Goal: Task Accomplishment & Management: Use online tool/utility

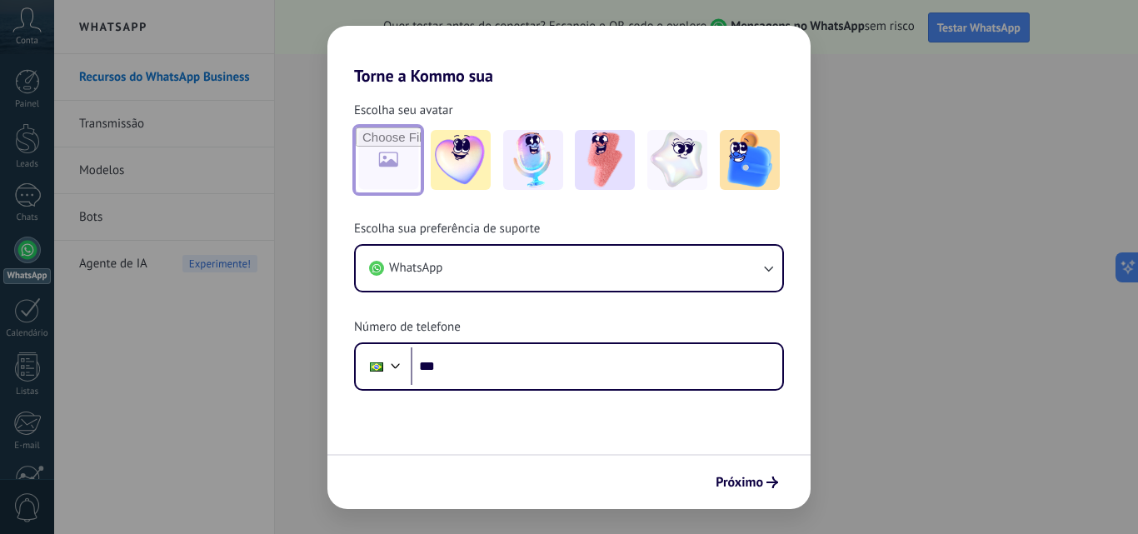
click at [383, 153] on input "file" at bounding box center [388, 160] width 65 height 65
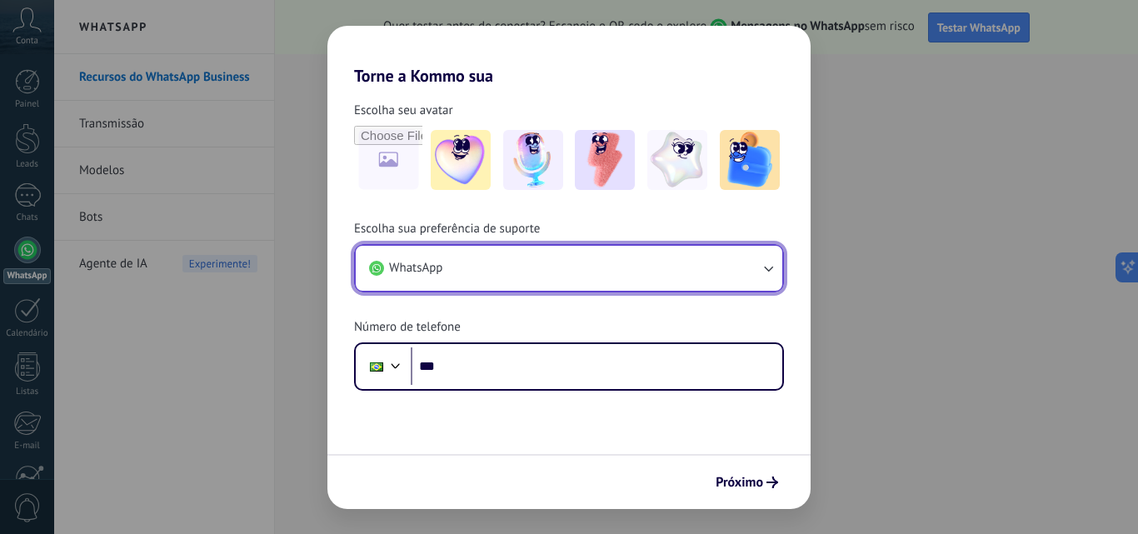
click at [698, 257] on button "WhatsApp" at bounding box center [569, 268] width 427 height 45
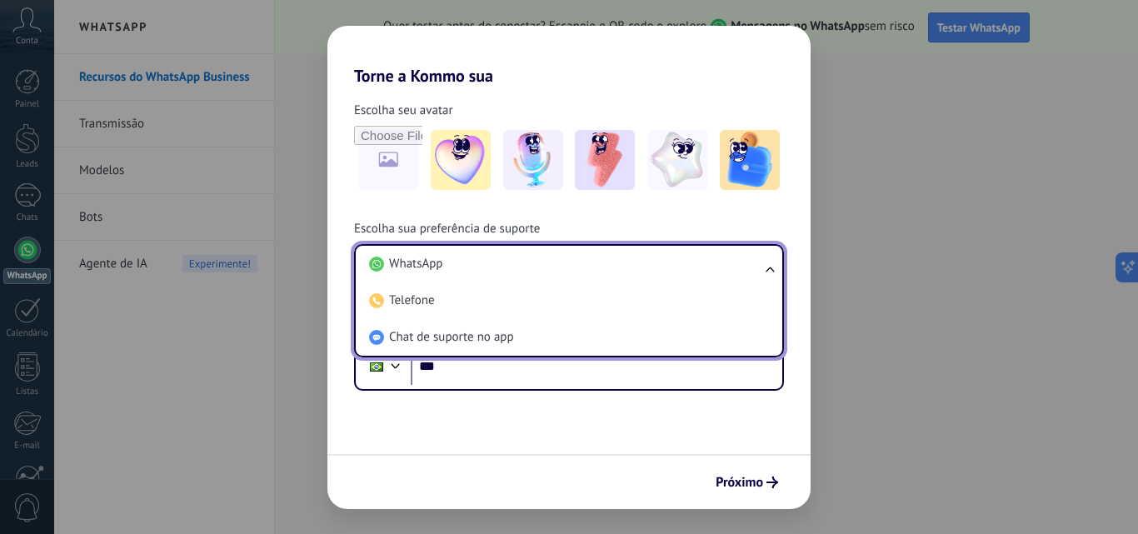
click at [278, 390] on div "Torne a Kommo sua Escolha seu avatar Escolha sua preferência de suporte WhatsAp…" at bounding box center [569, 267] width 1138 height 534
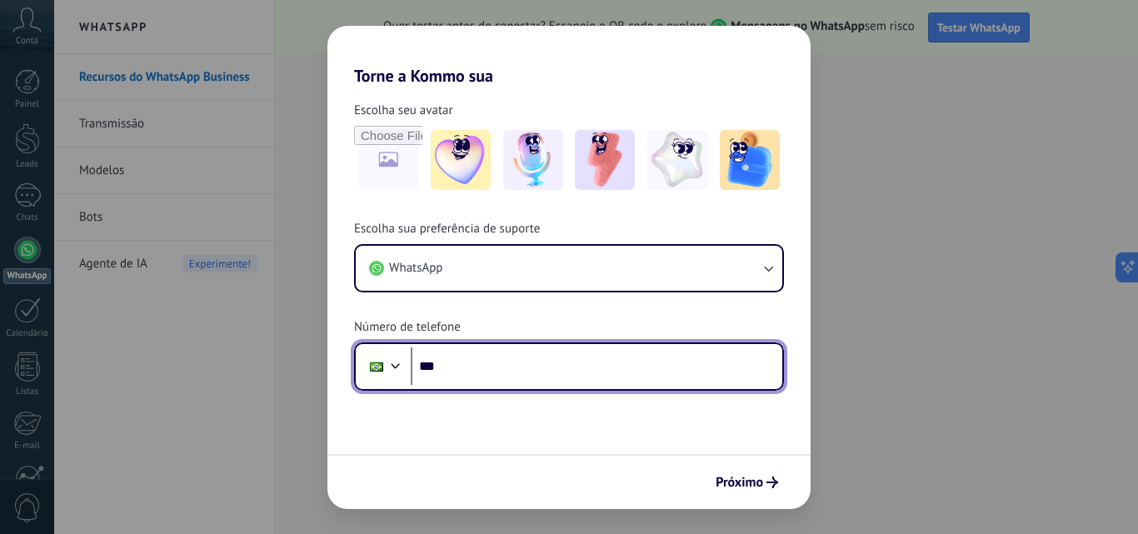
click at [508, 358] on input "***" at bounding box center [597, 367] width 372 height 38
type input "**********"
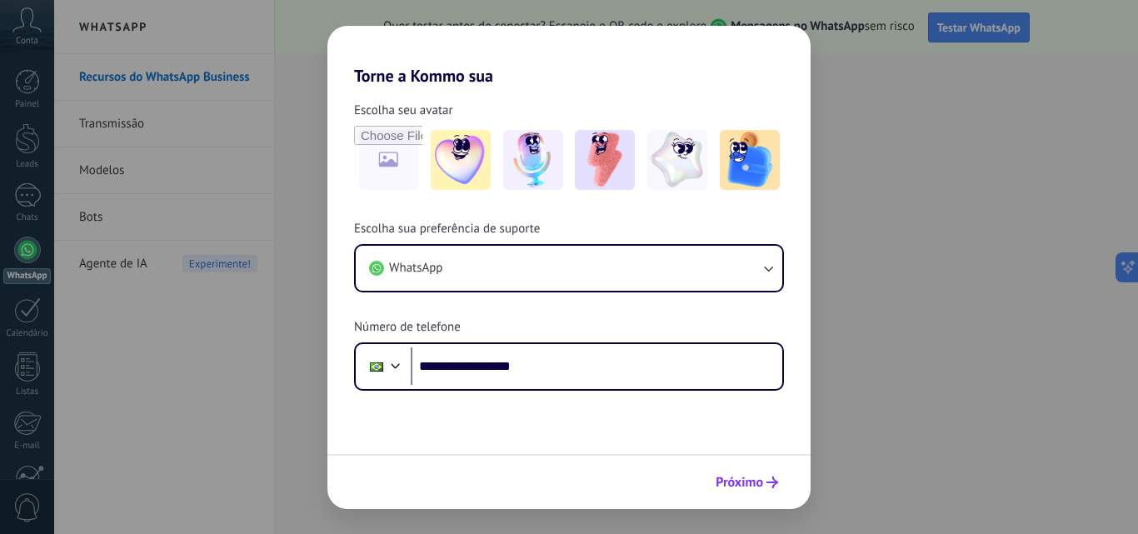
click at [744, 480] on span "Próximo" at bounding box center [740, 483] width 48 height 12
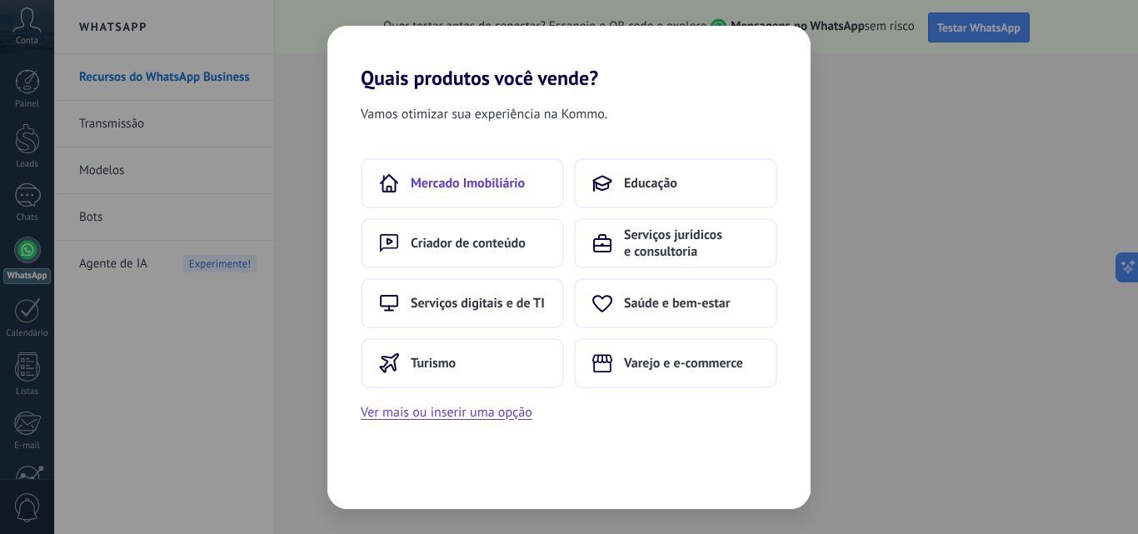
click at [440, 182] on span "Mercado Imobiliário" at bounding box center [468, 183] width 114 height 17
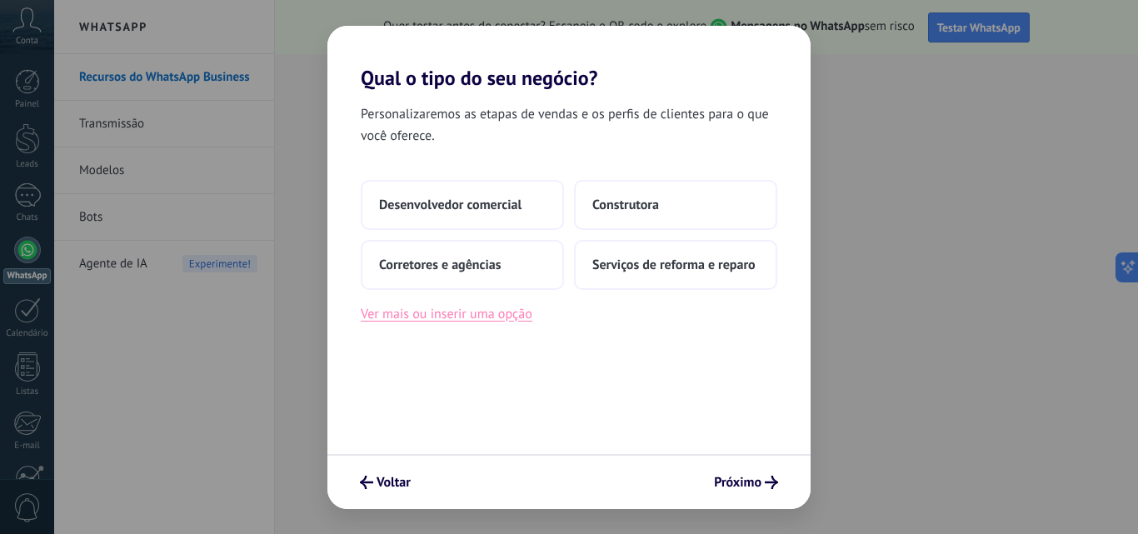
click at [450, 316] on button "Ver mais ou inserir uma opção" at bounding box center [447, 314] width 172 height 22
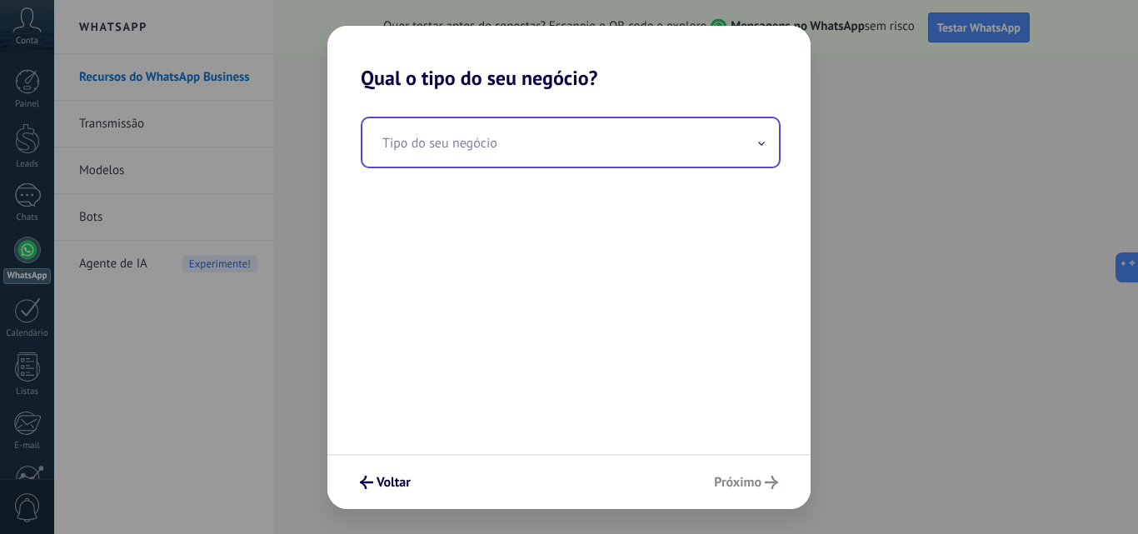
click at [474, 137] on input "text" at bounding box center [571, 142] width 417 height 48
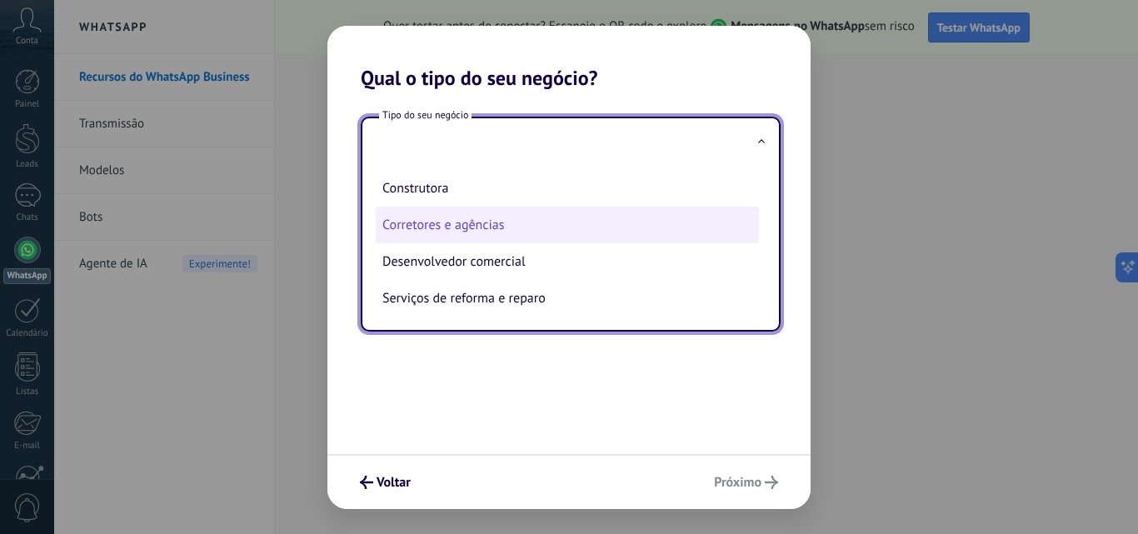
click at [480, 215] on li "Corretores e agências" at bounding box center [567, 225] width 383 height 37
type input "**********"
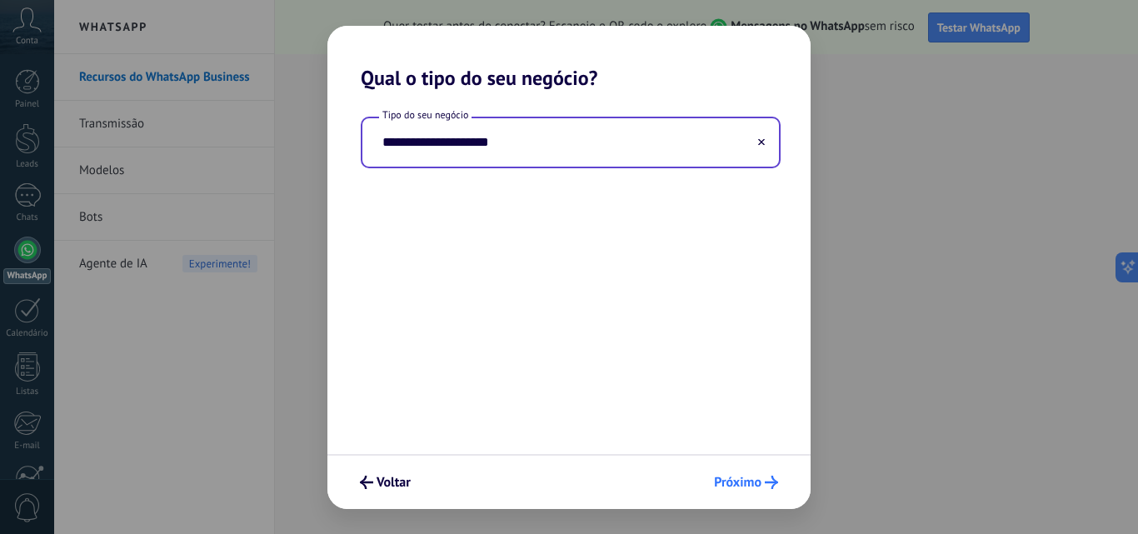
click at [754, 482] on span "Próximo" at bounding box center [738, 483] width 48 height 12
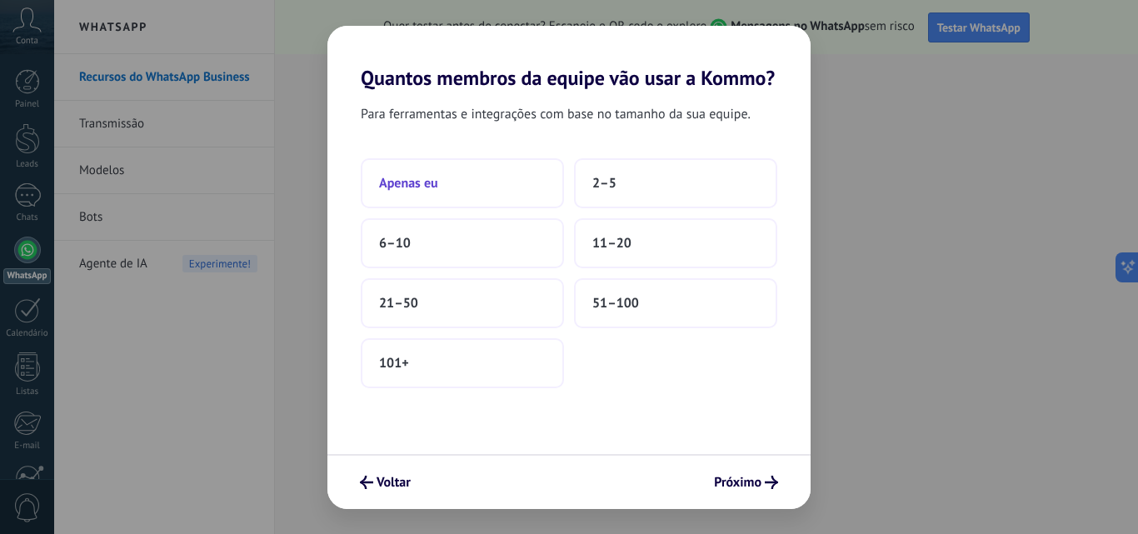
click at [413, 186] on span "Apenas eu" at bounding box center [408, 183] width 59 height 17
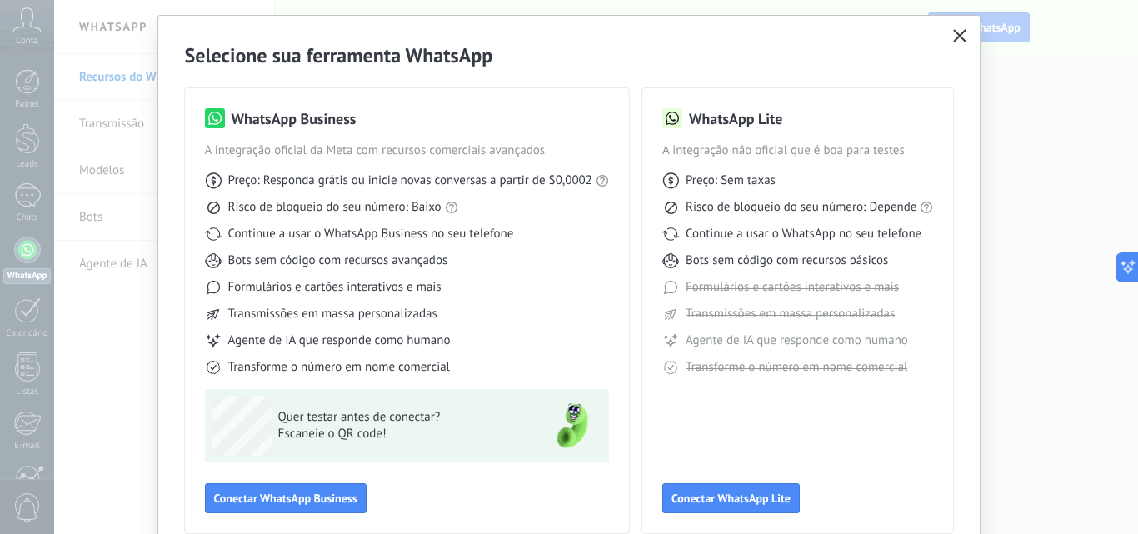
scroll to position [120, 0]
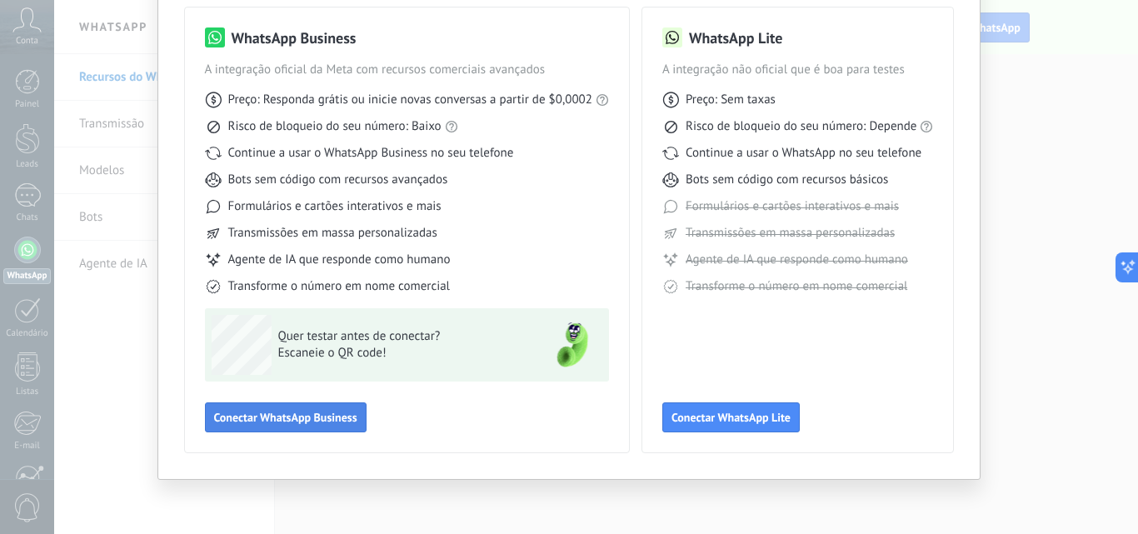
click at [252, 413] on span "Conectar WhatsApp Business" at bounding box center [285, 418] width 143 height 12
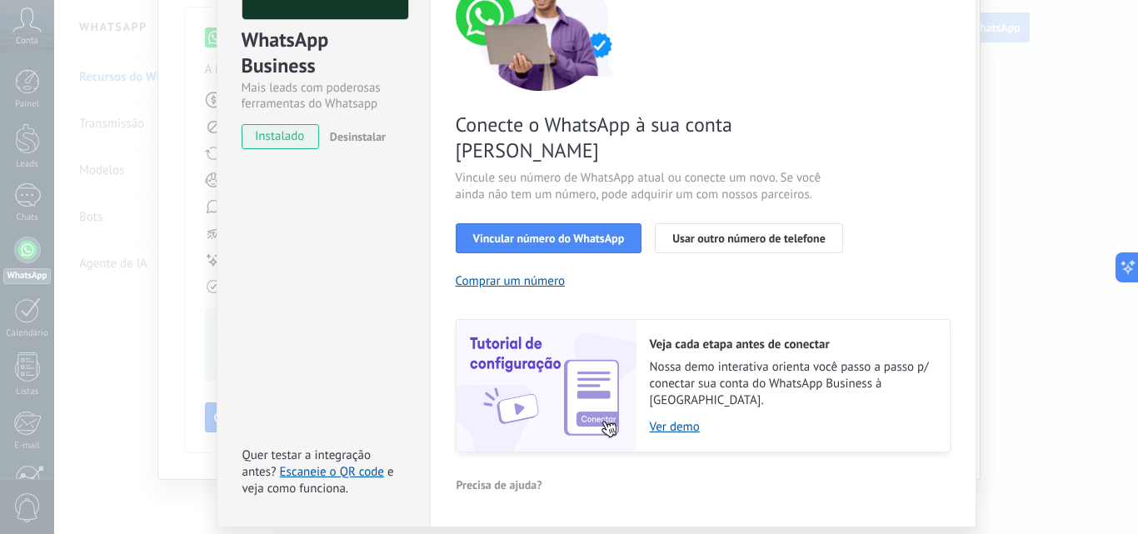
scroll to position [178, 0]
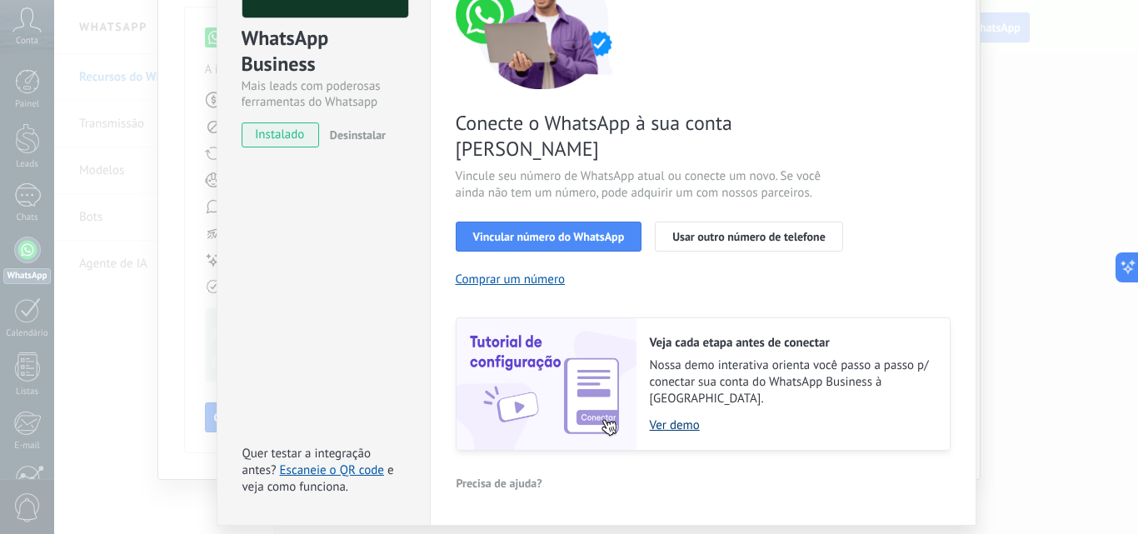
click at [679, 418] on link "Ver demo" at bounding box center [791, 426] width 283 height 16
